Goal: Transaction & Acquisition: Purchase product/service

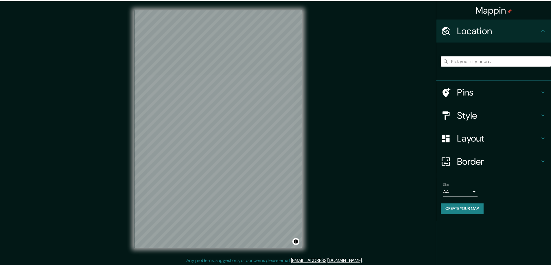
scroll to position [1, 0]
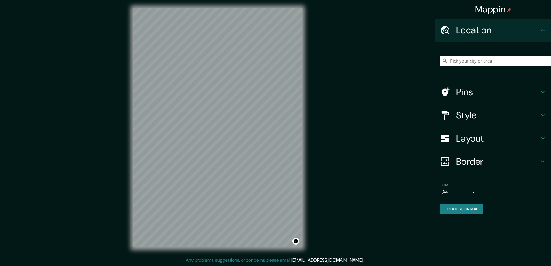
click at [472, 111] on h4 "Style" at bounding box center [497, 115] width 83 height 12
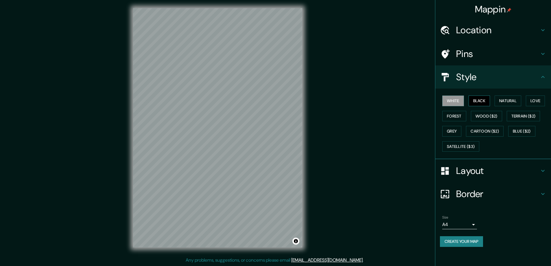
click at [483, 98] on button "Black" at bounding box center [480, 100] width 22 height 11
click at [469, 171] on h4 "Layout" at bounding box center [497, 171] width 83 height 12
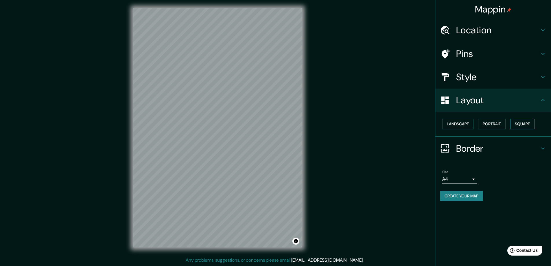
click at [529, 124] on button "Square" at bounding box center [522, 124] width 24 height 11
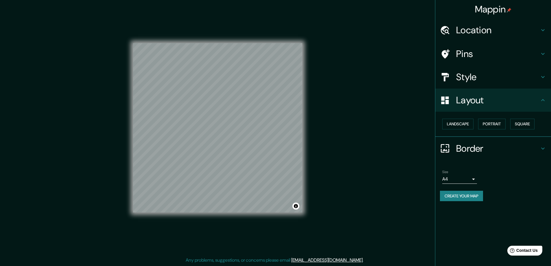
click at [472, 179] on body "Mappin Location Pins Style Layout Landscape Portrait Square Border Choose a bor…" at bounding box center [275, 132] width 551 height 266
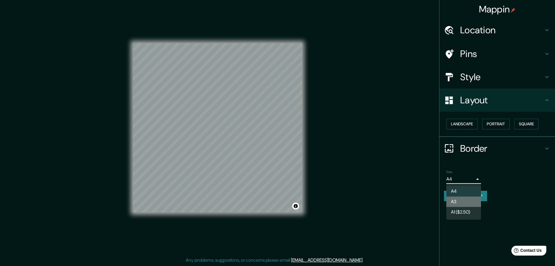
click at [461, 200] on li "A3" at bounding box center [464, 201] width 35 height 10
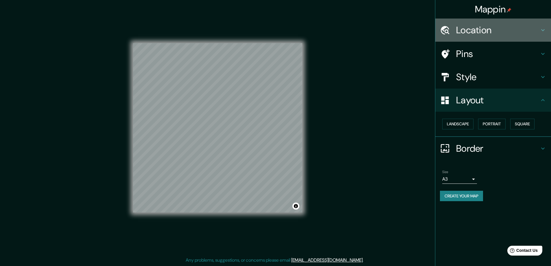
click at [471, 28] on h4 "Location" at bounding box center [497, 30] width 83 height 12
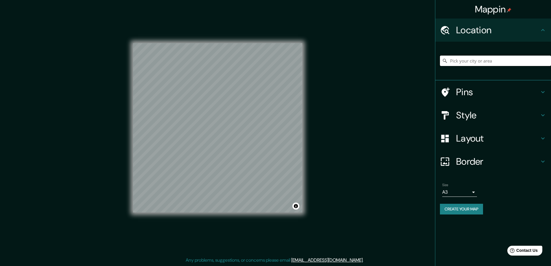
paste input "5327 County Road 427 Auburn, IN 46706"
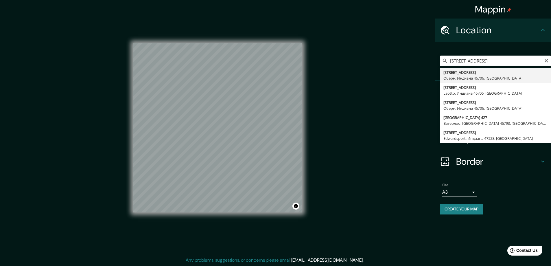
type input "5327 County Road 427, Оберн, Индиана 46706, США"
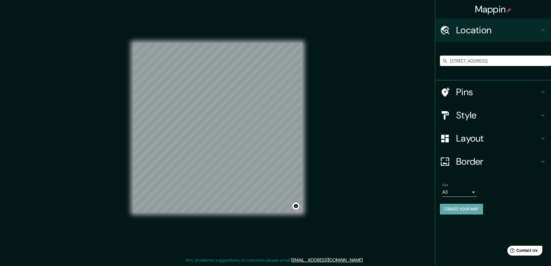
click at [444, 207] on button "Create your map" at bounding box center [461, 209] width 43 height 11
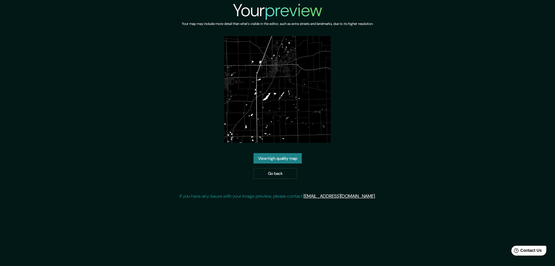
click at [275, 157] on link "View high quality map" at bounding box center [278, 158] width 48 height 11
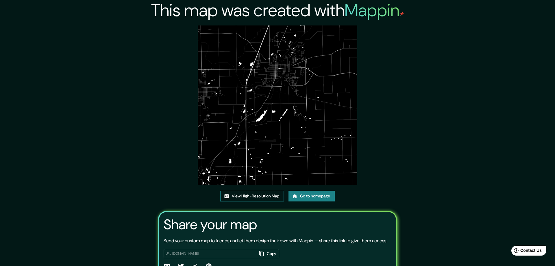
click at [247, 195] on link "View High-Resolution Map" at bounding box center [252, 196] width 64 height 11
click at [305, 195] on link "Go to homepage" at bounding box center [310, 196] width 46 height 11
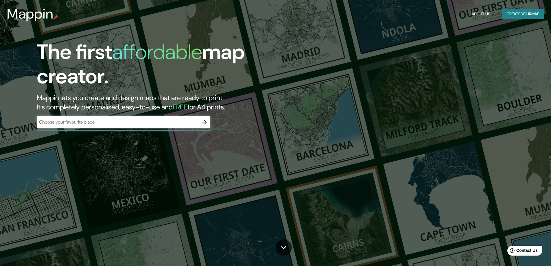
click at [172, 163] on div "The first affordable map creator. Mappin lets you create and design maps that a…" at bounding box center [275, 133] width 551 height 266
click at [205, 123] on icon "button" at bounding box center [204, 122] width 7 height 7
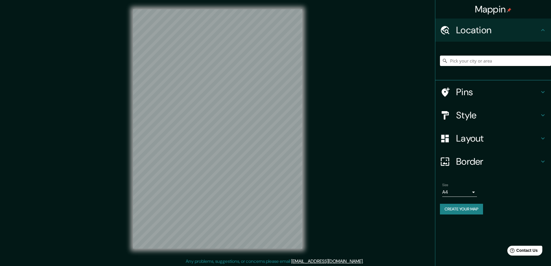
click at [469, 116] on h4 "Style" at bounding box center [497, 115] width 83 height 12
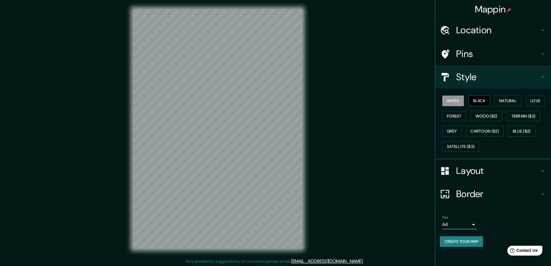
click at [477, 103] on button "Black" at bounding box center [480, 100] width 22 height 11
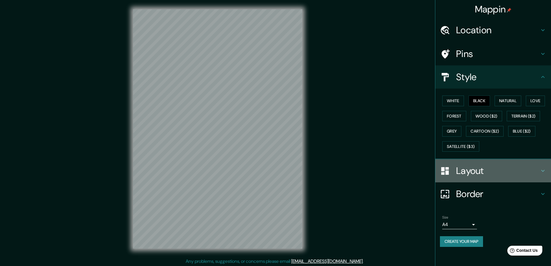
click at [467, 169] on h4 "Layout" at bounding box center [497, 171] width 83 height 12
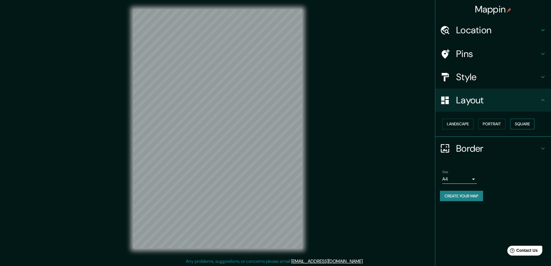
click at [522, 124] on button "Square" at bounding box center [522, 124] width 24 height 11
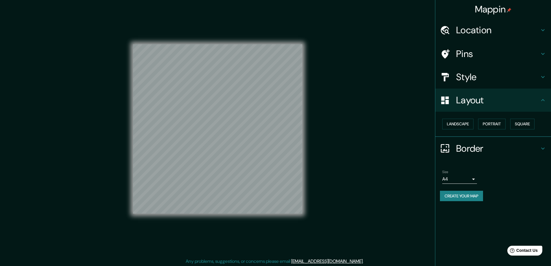
click at [469, 179] on body "Mappin Location Pins Style Layout Landscape Portrait Square Border Choose a bor…" at bounding box center [275, 133] width 551 height 266
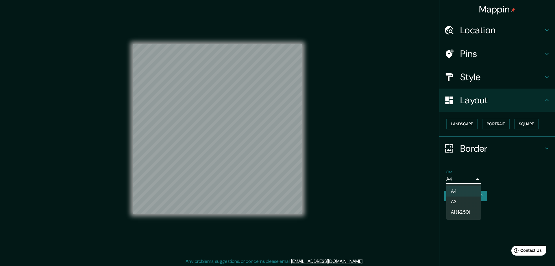
click at [456, 203] on li "A3" at bounding box center [464, 201] width 35 height 10
type input "a4"
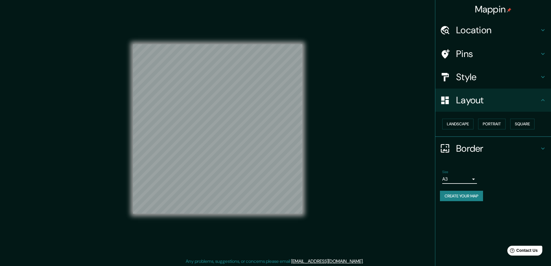
click at [471, 32] on h4 "Location" at bounding box center [497, 30] width 83 height 12
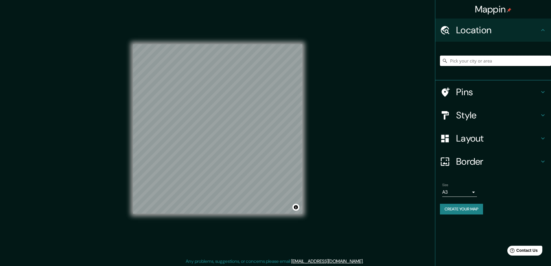
paste input "179A Brecknock Road London N19 5AB England"
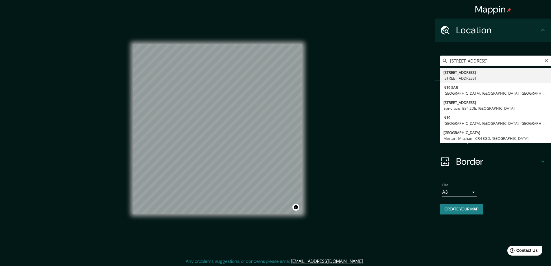
type input "179a Brecknock Road, Camden, Лондон, N19 5AB, Великобритания"
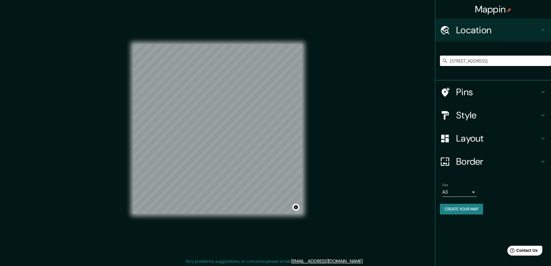
scroll to position [0, 0]
click at [460, 208] on button "Create your map" at bounding box center [461, 209] width 43 height 11
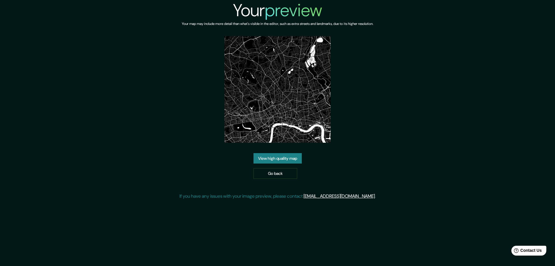
click at [261, 157] on link "View high quality map" at bounding box center [278, 158] width 48 height 11
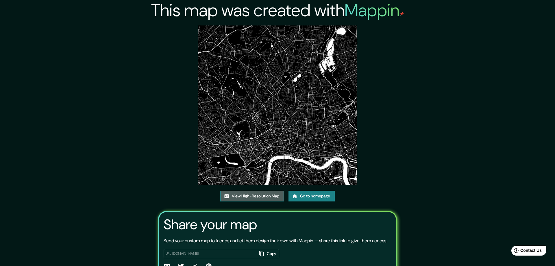
click at [238, 195] on link "View High-Resolution Map" at bounding box center [252, 196] width 64 height 11
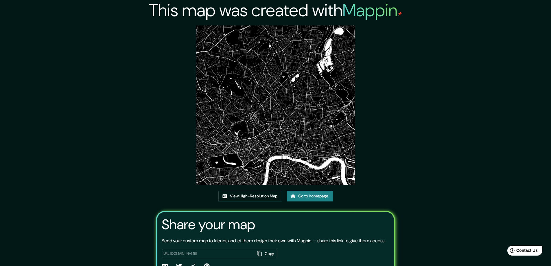
click at [296, 193] on icon at bounding box center [293, 196] width 6 height 6
